Goal: Book appointment/travel/reservation

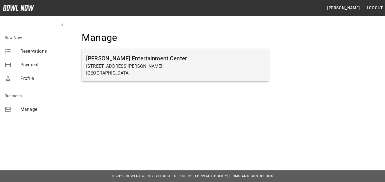
click at [110, 59] on h6 "[PERSON_NAME] Entertainment Center" at bounding box center [175, 58] width 178 height 9
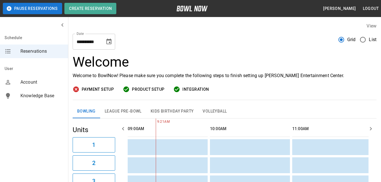
click at [106, 43] on icon "Choose date, selected date is Oct 8, 2025" at bounding box center [109, 41] width 7 height 7
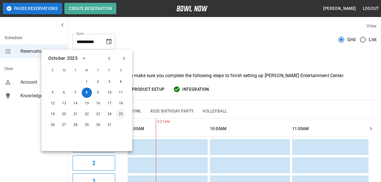
click at [122, 116] on button "25" at bounding box center [121, 114] width 10 height 10
type input "**********"
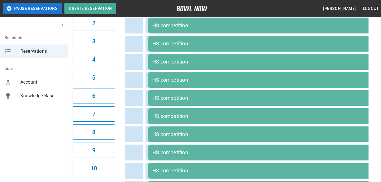
scroll to position [85, 0]
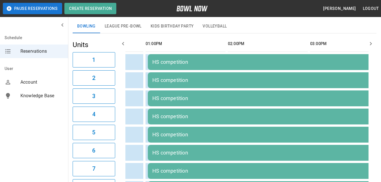
click at [165, 24] on button "Kids Birthday Party" at bounding box center [172, 27] width 52 height 14
